Goal: Task Accomplishment & Management: Complete application form

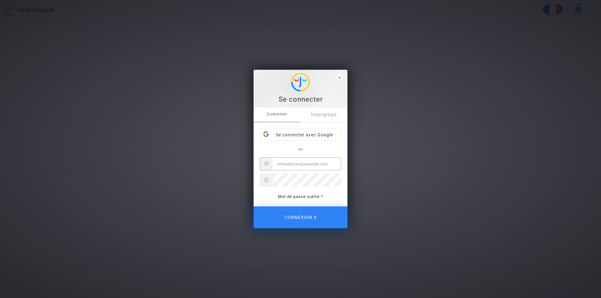
click at [302, 165] on input "Email" at bounding box center [307, 164] width 68 height 13
type input "[EMAIL_ADDRESS][DOMAIN_NAME]"
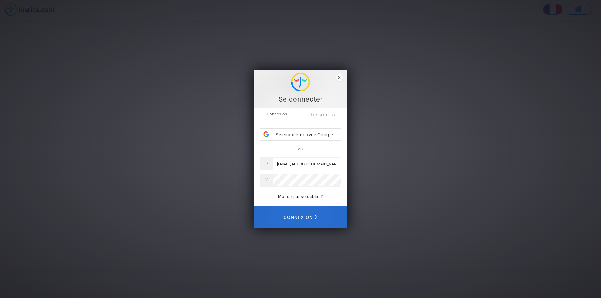
click at [309, 214] on span "Connexion" at bounding box center [299, 218] width 33 height 14
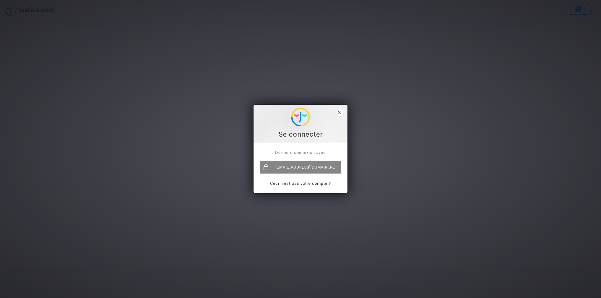
click at [310, 166] on div "[EMAIL_ADDRESS][DOMAIN_NAME]" at bounding box center [300, 167] width 81 height 13
click at [341, 113] on span "close" at bounding box center [339, 112] width 7 height 7
click at [318, 169] on div "[EMAIL_ADDRESS][DOMAIN_NAME]" at bounding box center [300, 167] width 81 height 13
click at [311, 134] on div "Se connecter" at bounding box center [300, 134] width 87 height 9
click at [341, 112] on span "close" at bounding box center [339, 112] width 7 height 7
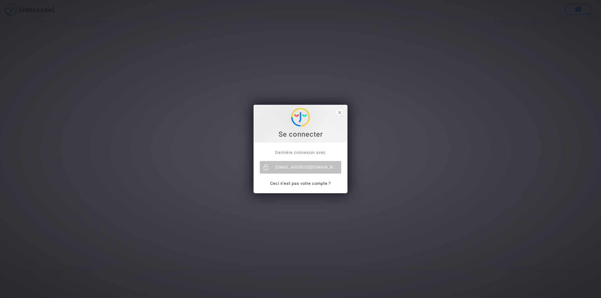
click at [298, 135] on div "Se connecter" at bounding box center [300, 134] width 87 height 9
click at [319, 184] on link "Ceci n’est pas votre compte ?" at bounding box center [300, 183] width 61 height 5
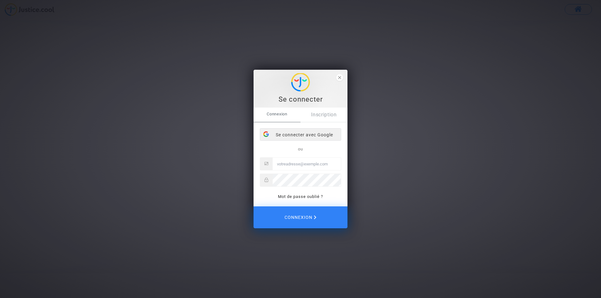
click at [318, 133] on div "Se connecter avec Google" at bounding box center [300, 135] width 81 height 13
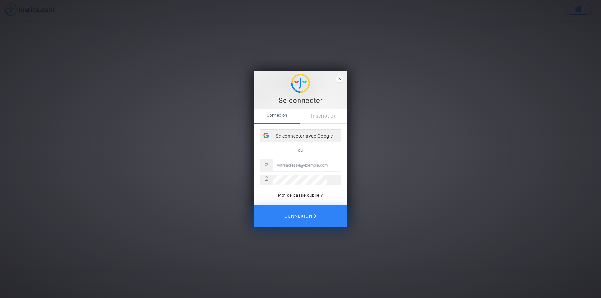
click at [310, 136] on div "Se connecter avec Google" at bounding box center [300, 136] width 81 height 13
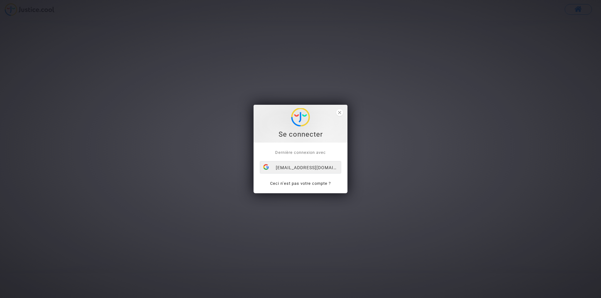
click at [311, 166] on div "[EMAIL_ADDRESS][DOMAIN_NAME]" at bounding box center [300, 167] width 81 height 13
click at [311, 169] on div "[EMAIL_ADDRESS][DOMAIN_NAME]" at bounding box center [300, 167] width 81 height 13
